Goal: Navigation & Orientation: Find specific page/section

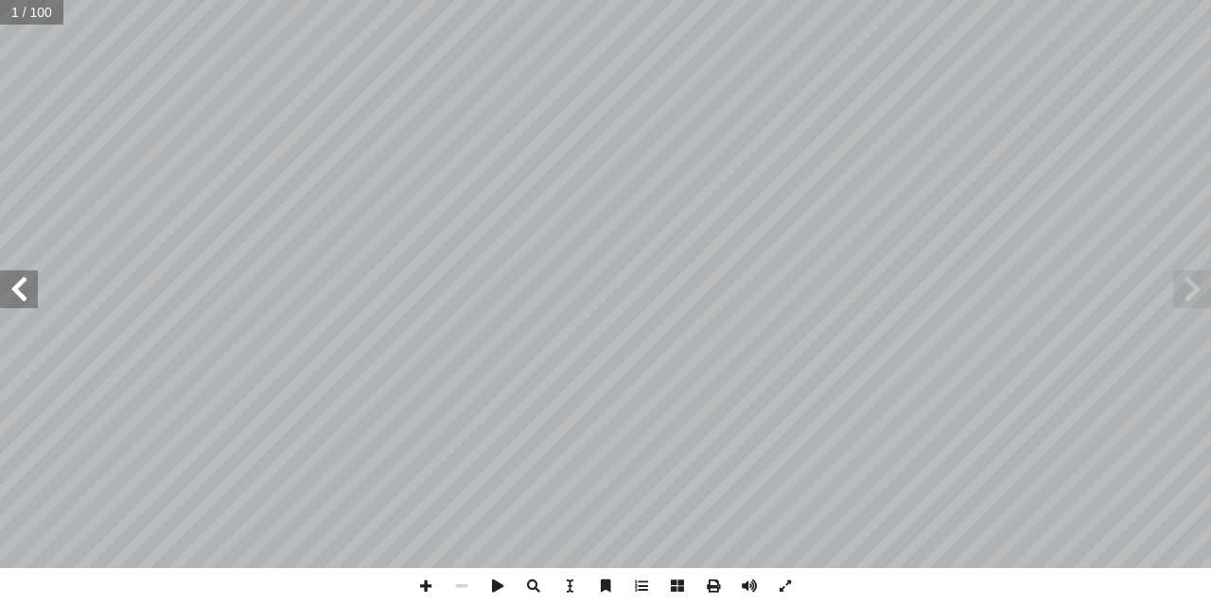
click at [26, 298] on span at bounding box center [19, 290] width 38 height 38
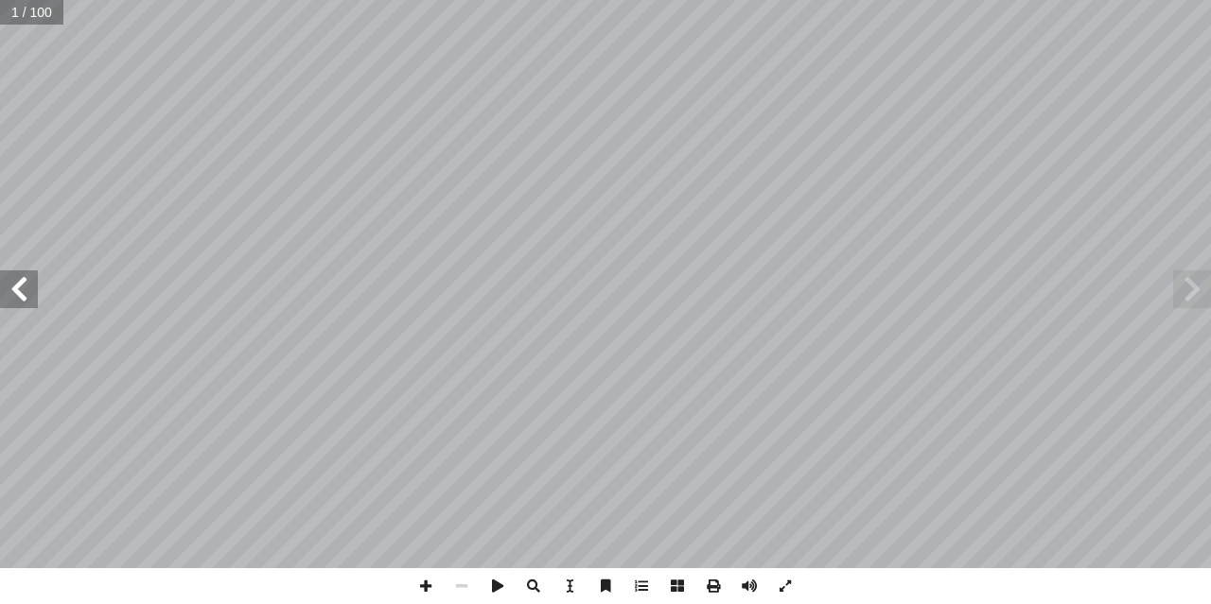
click at [26, 298] on span at bounding box center [19, 290] width 38 height 38
click at [1196, 288] on span at bounding box center [1192, 290] width 38 height 38
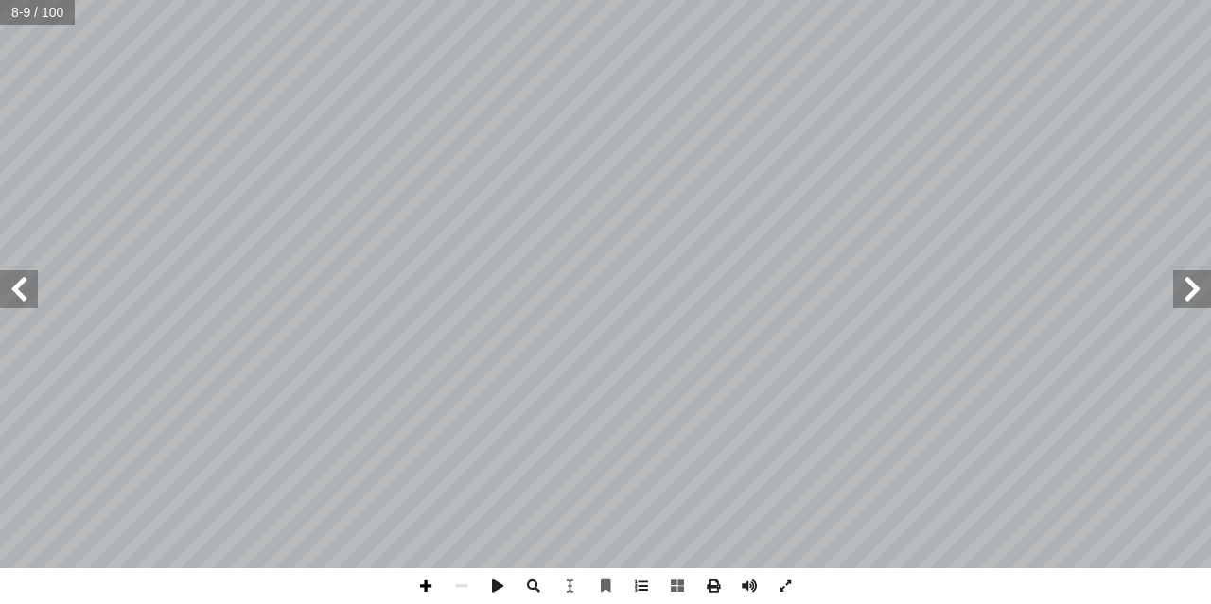
click at [428, 589] on span at bounding box center [426, 586] width 36 height 36
click at [9, 283] on span at bounding box center [19, 290] width 38 height 38
click at [26, 283] on span at bounding box center [19, 290] width 38 height 38
click at [10, 294] on span at bounding box center [19, 290] width 38 height 38
